Goal: Task Accomplishment & Management: Use online tool/utility

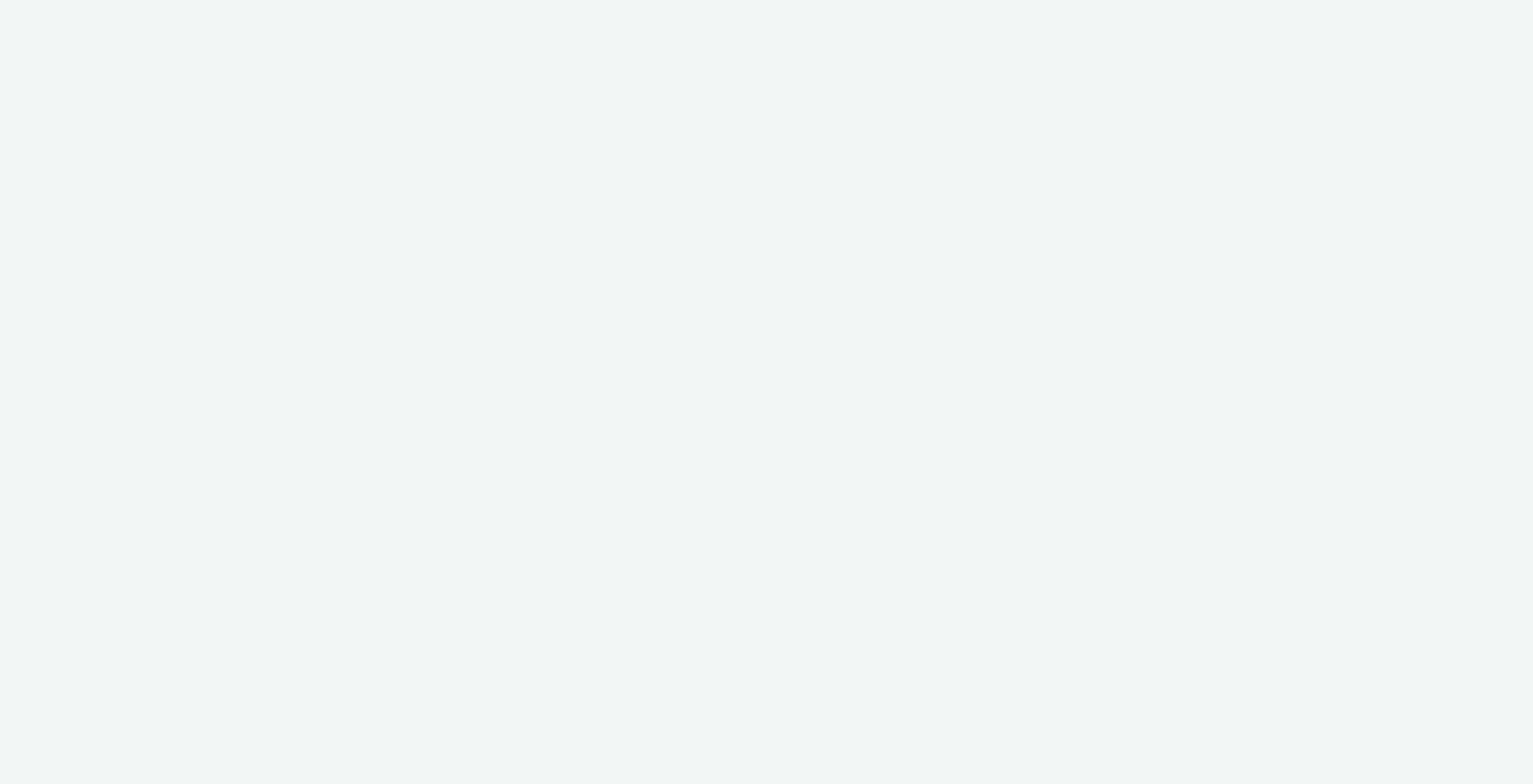
select select "c2295f28-7c96-446f-b279-53c23ee2b854"
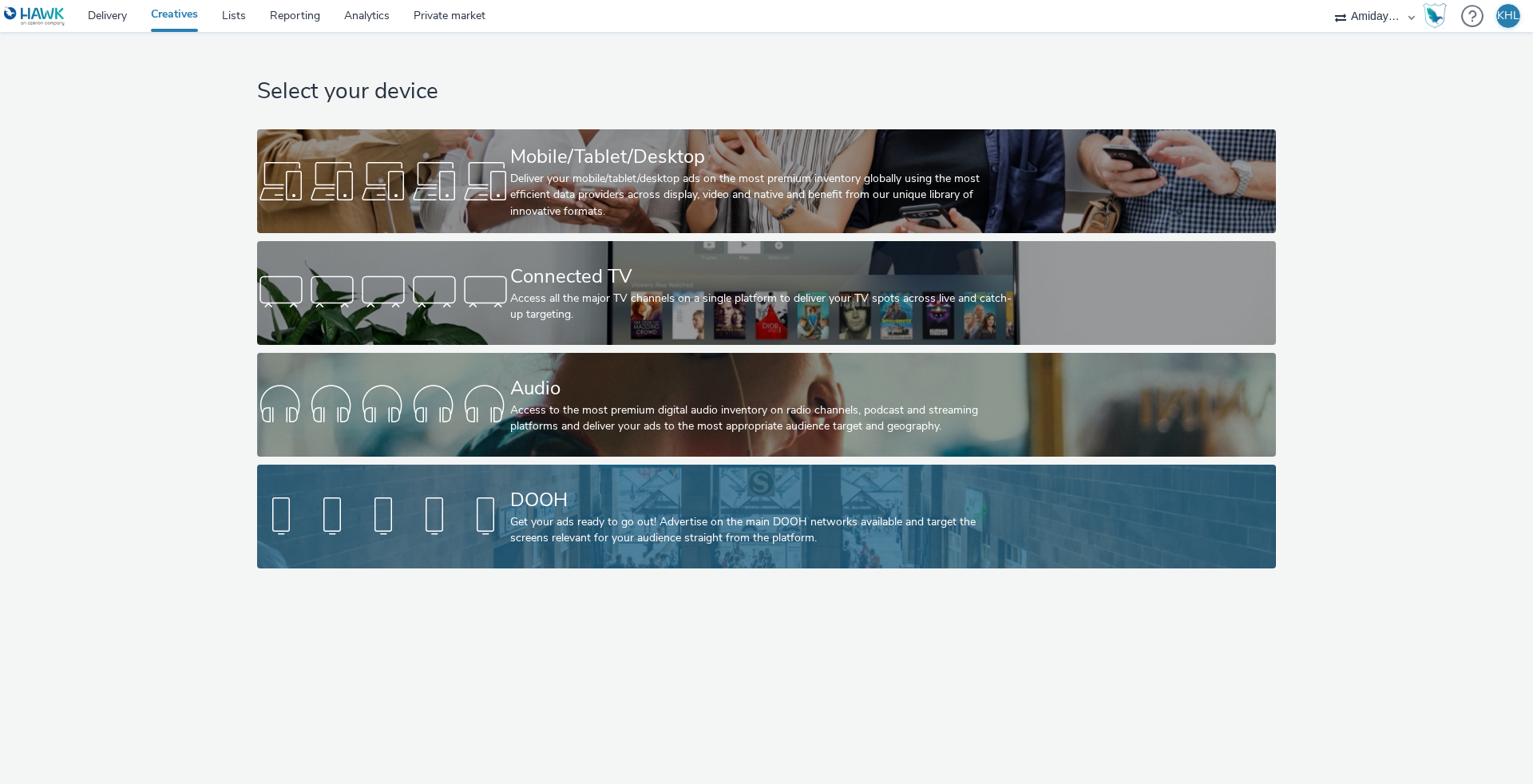
click at [497, 537] on div at bounding box center [384, 516] width 254 height 51
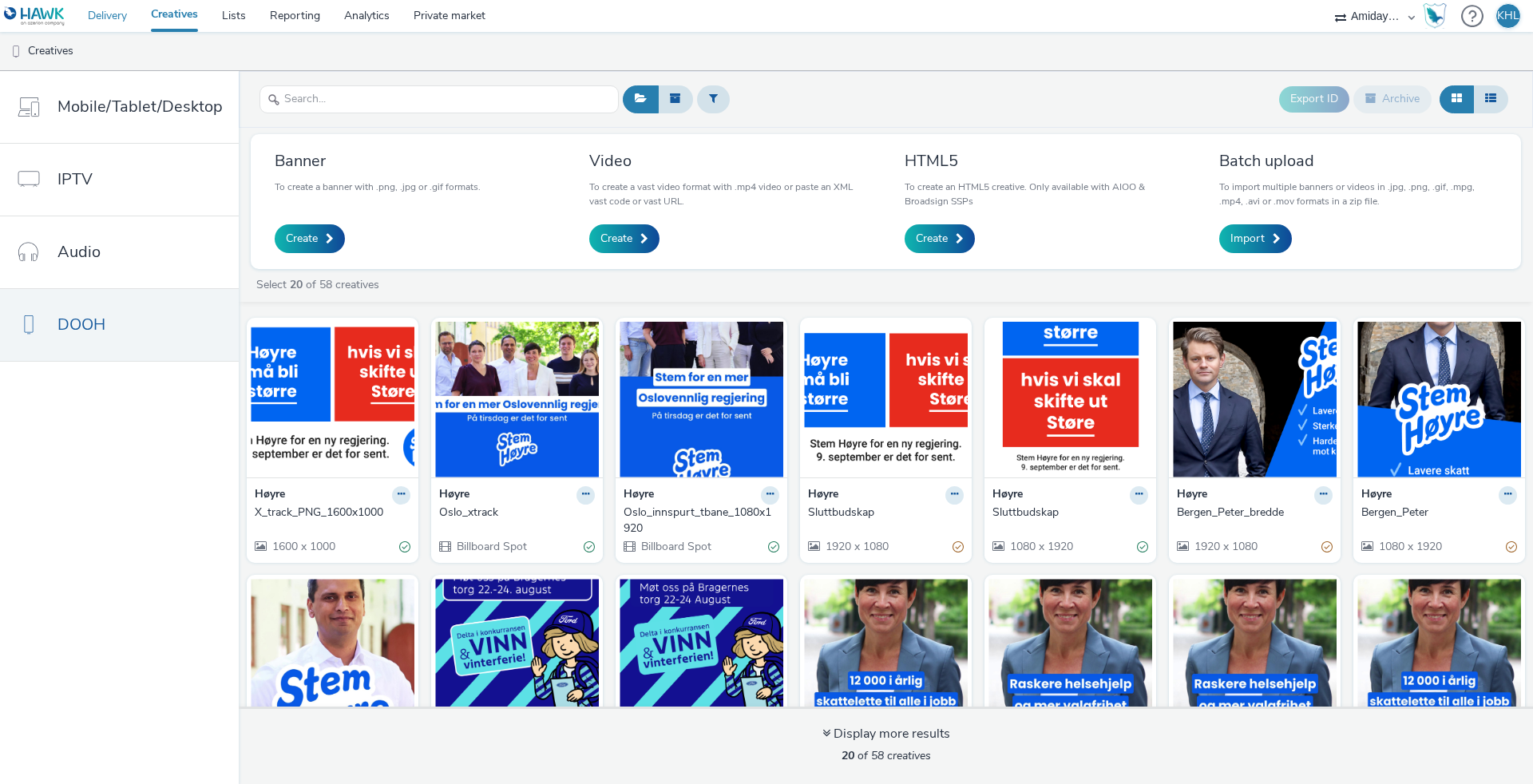
click at [119, 30] on link "Delivery" at bounding box center [106, 16] width 63 height 32
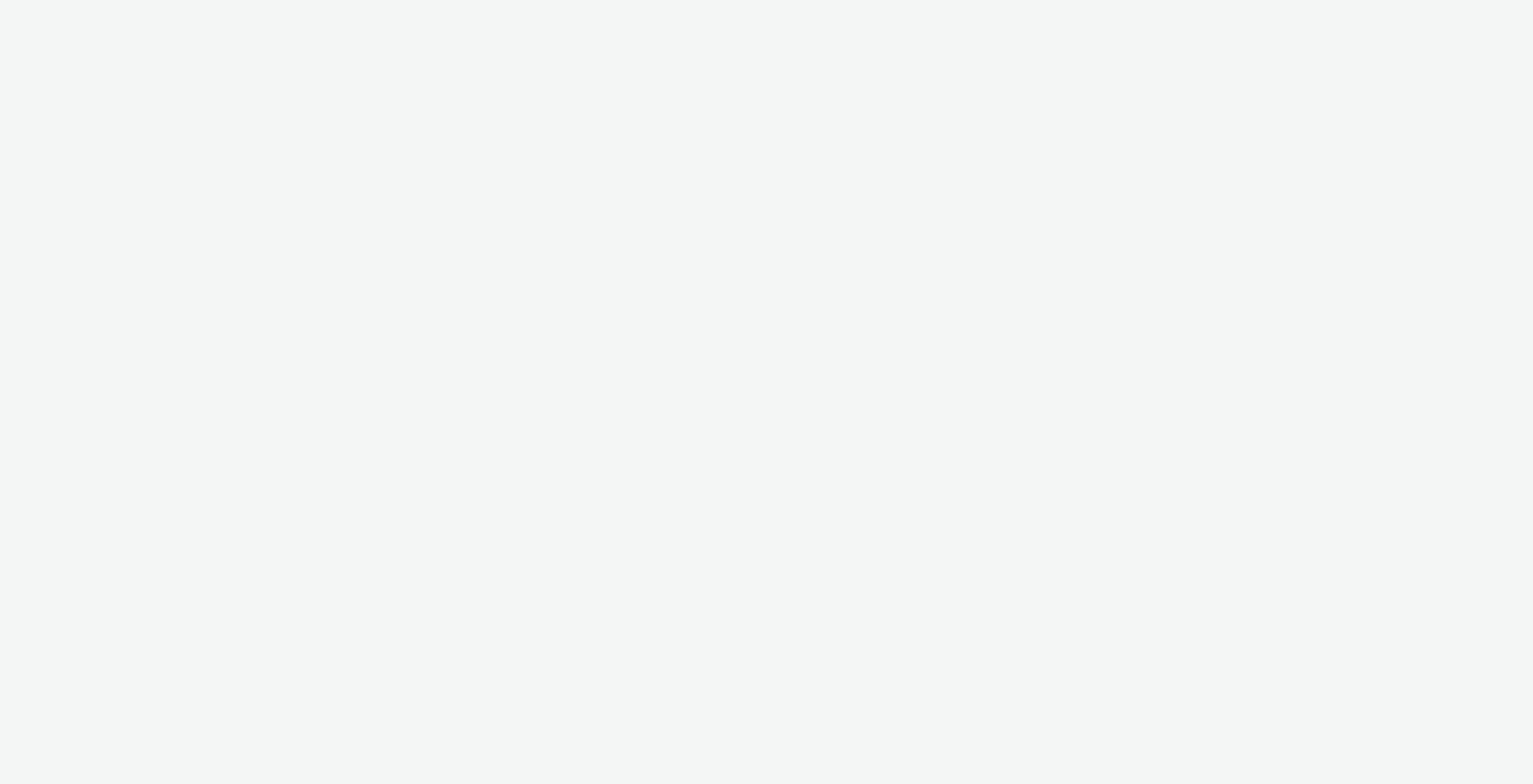
select select "9bcd8e0d-5764-4b89-88fe-b89ee02050ce"
select select "b9dae05b-e3f1-4ff2-954b-b373158465c4"
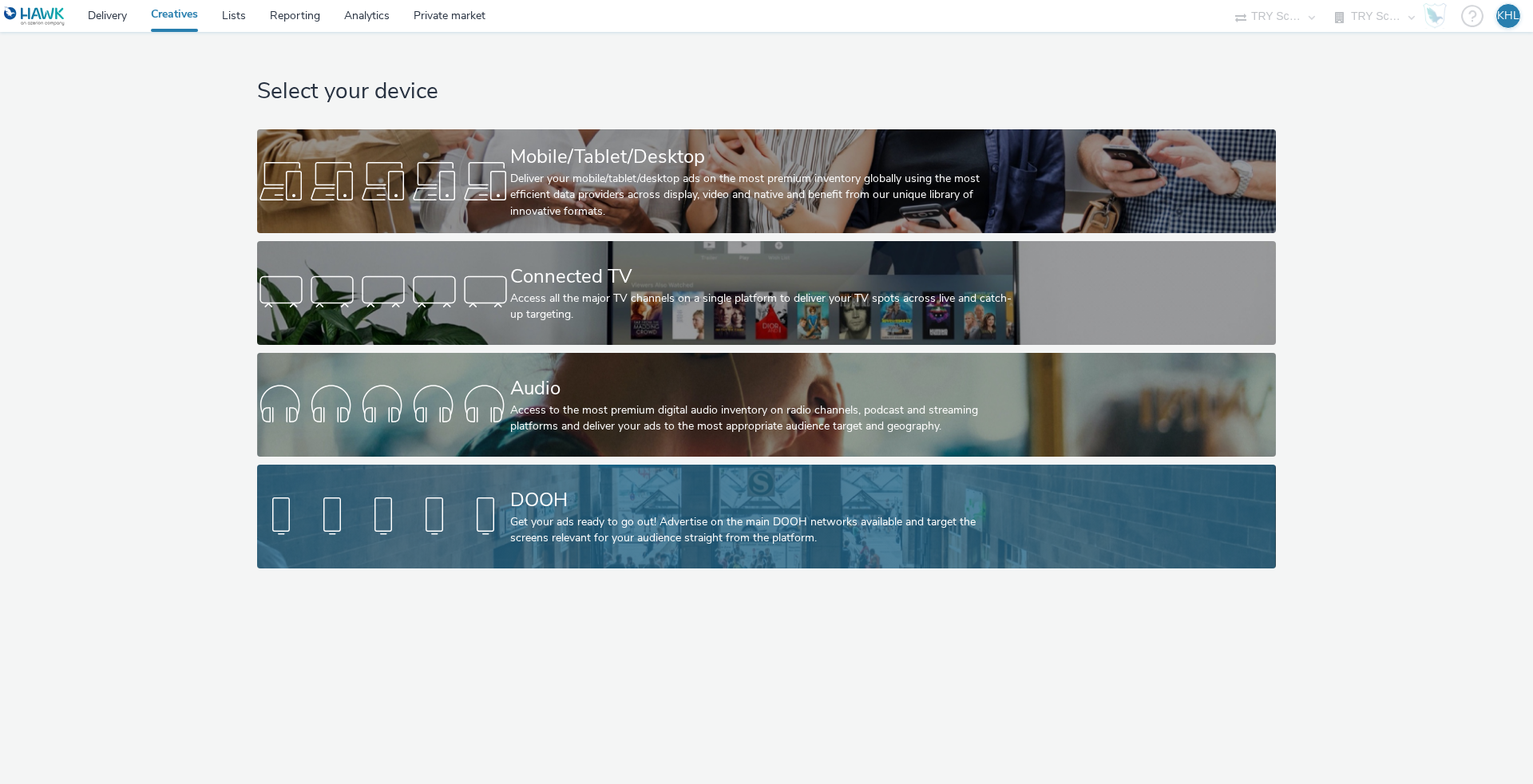
click at [450, 542] on link "DOOH Get your ads ready to go out! Advertise on the main DOOH networks availabl…" at bounding box center [766, 516] width 1018 height 103
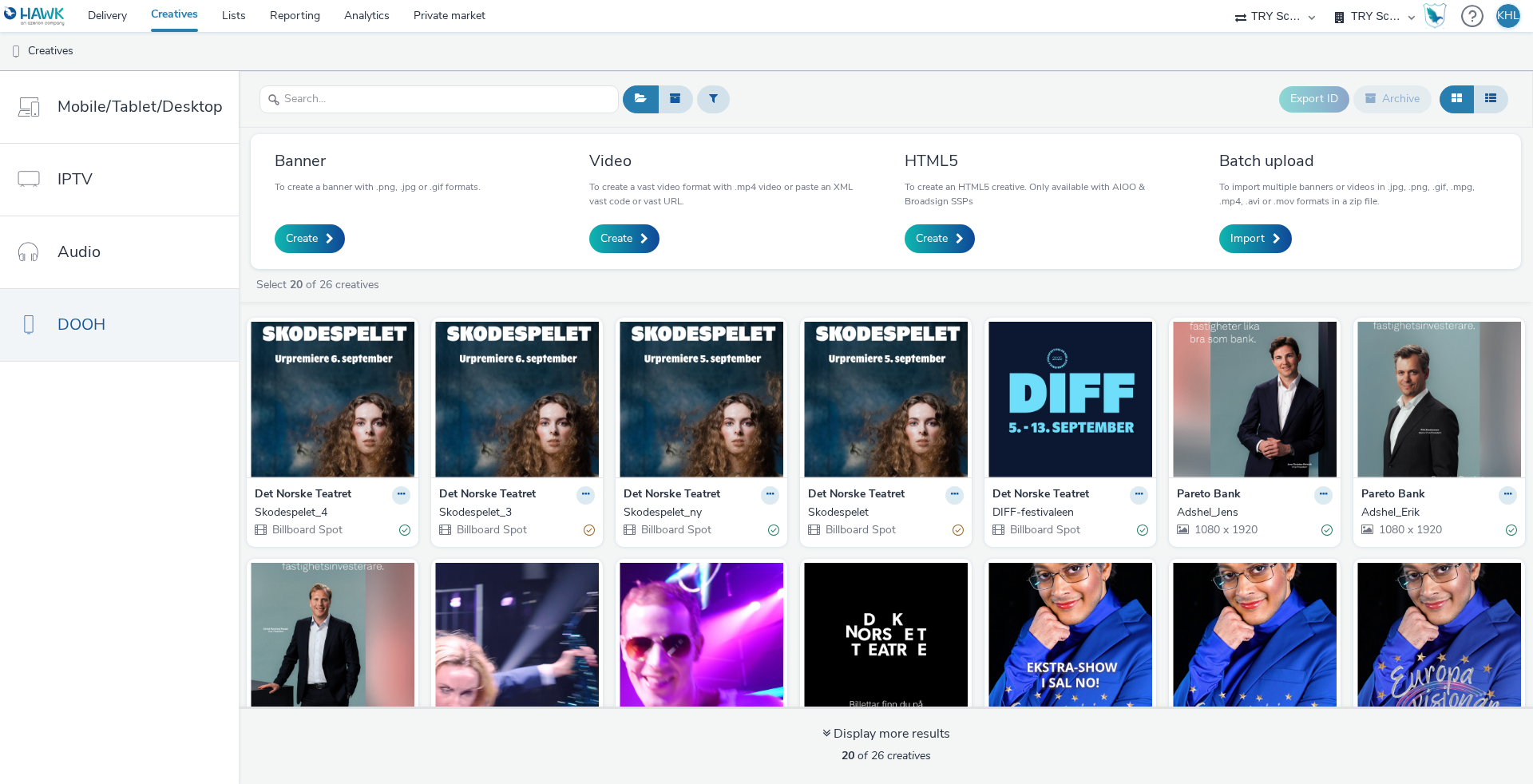
click at [848, 195] on p "To create a vast video format with .mp4 video or paste an XML vast code or vast…" at bounding box center [728, 194] width 277 height 29
drag, startPoint x: 107, startPoint y: 10, endPoint x: 1052, endPoint y: 1, distance: 945.0
click at [107, 10] on link "Delivery" at bounding box center [106, 16] width 63 height 32
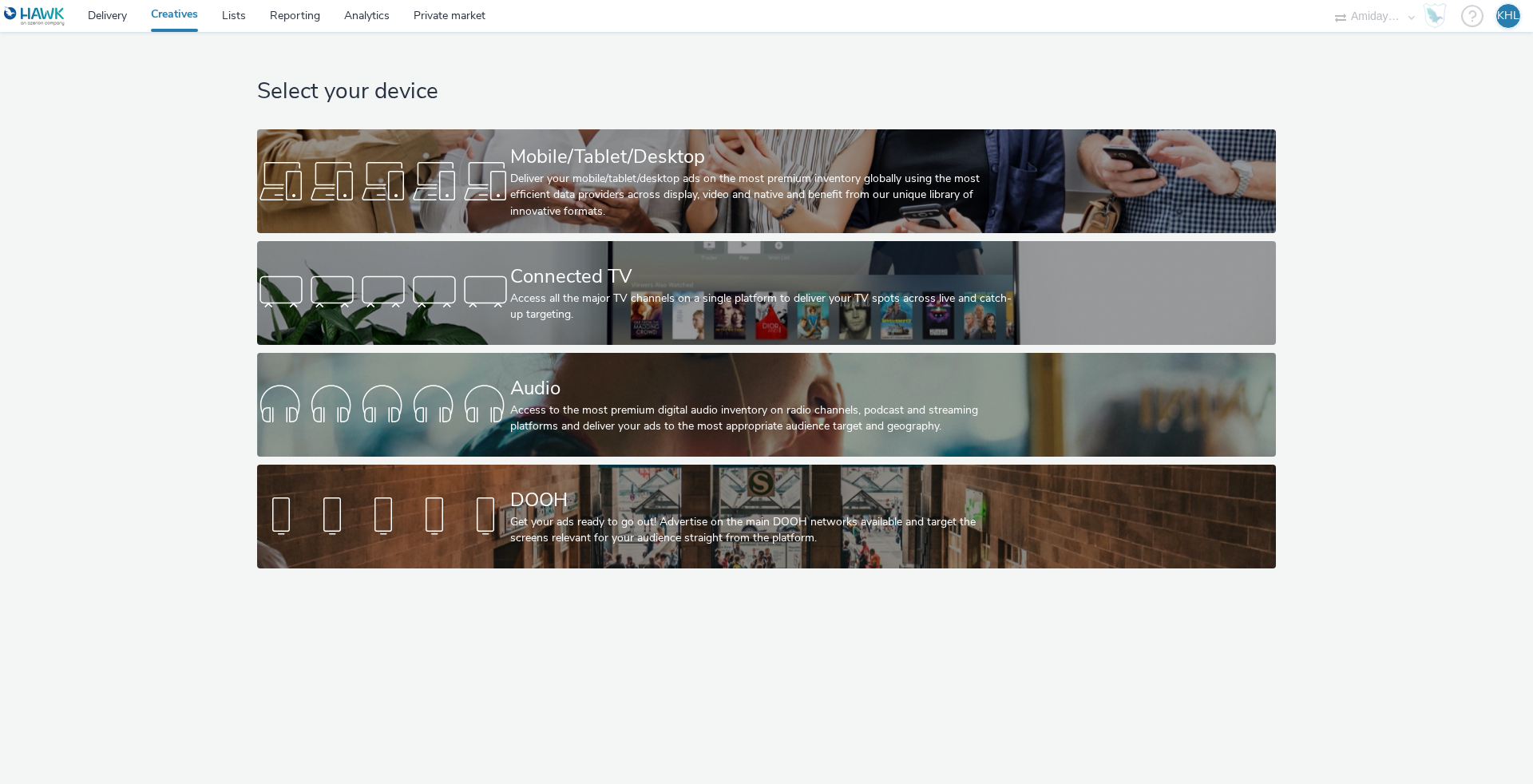
select select "c2295f28-7c96-446f-b279-53c23ee2b854"
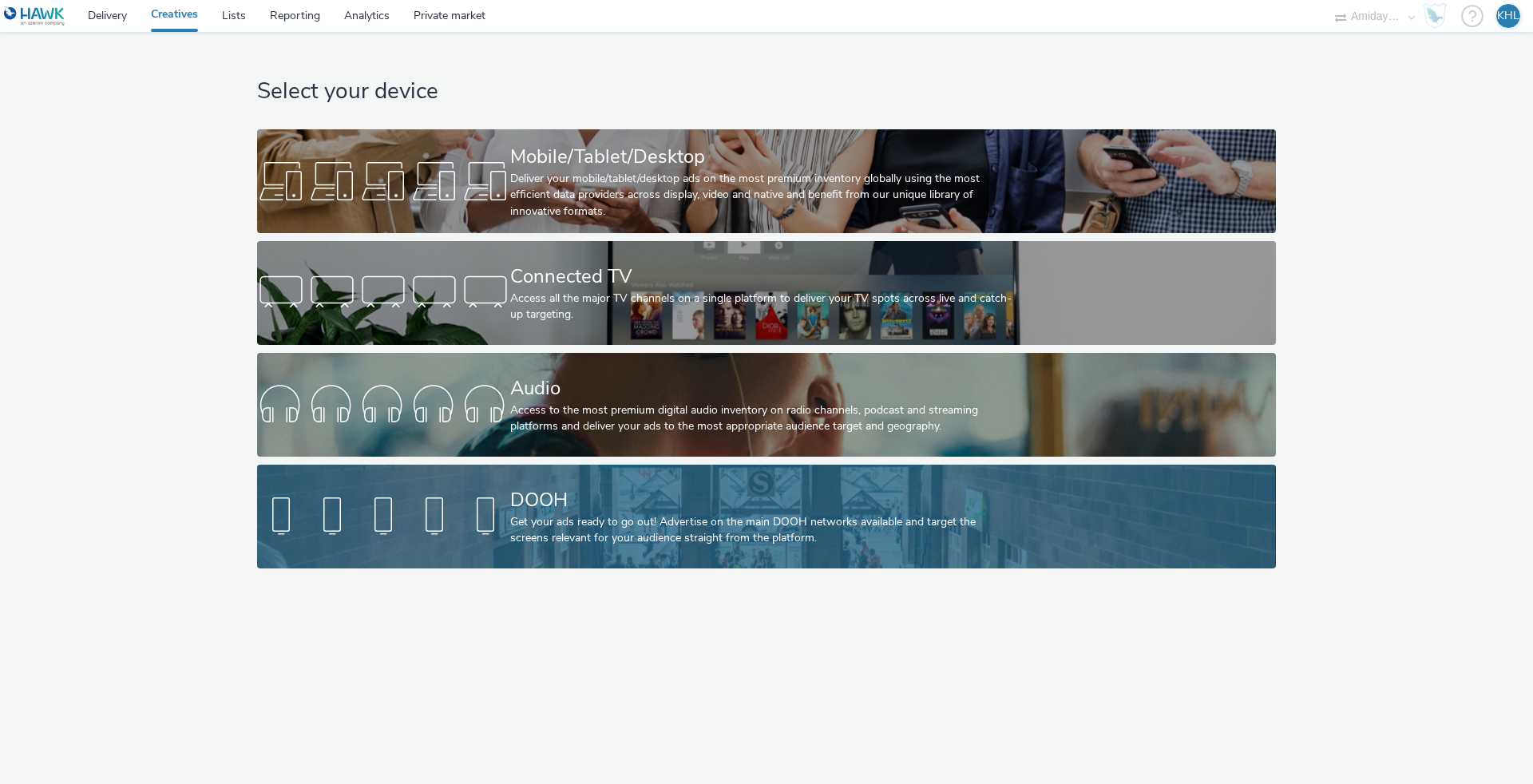
click at [486, 509] on div at bounding box center [384, 516] width 254 height 51
